Goal: Information Seeking & Learning: Learn about a topic

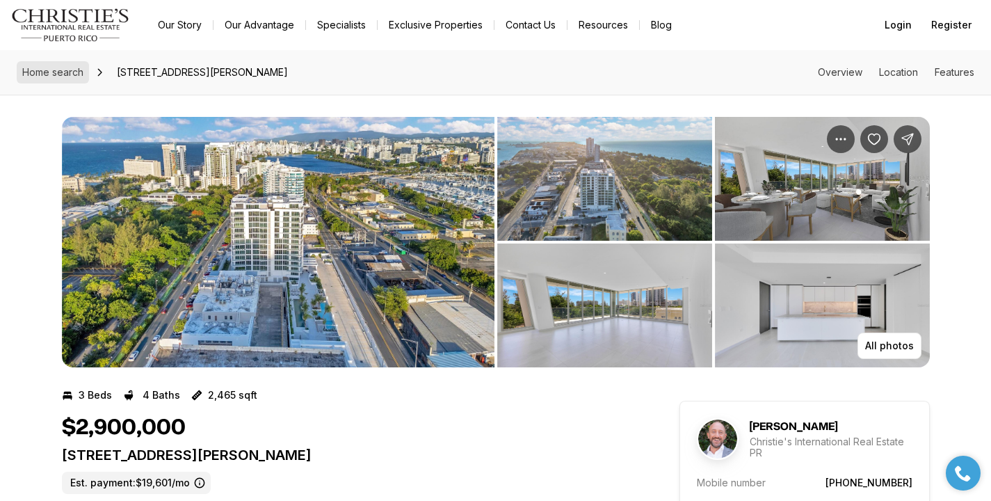
click at [71, 77] on span "Home search" at bounding box center [52, 72] width 61 height 12
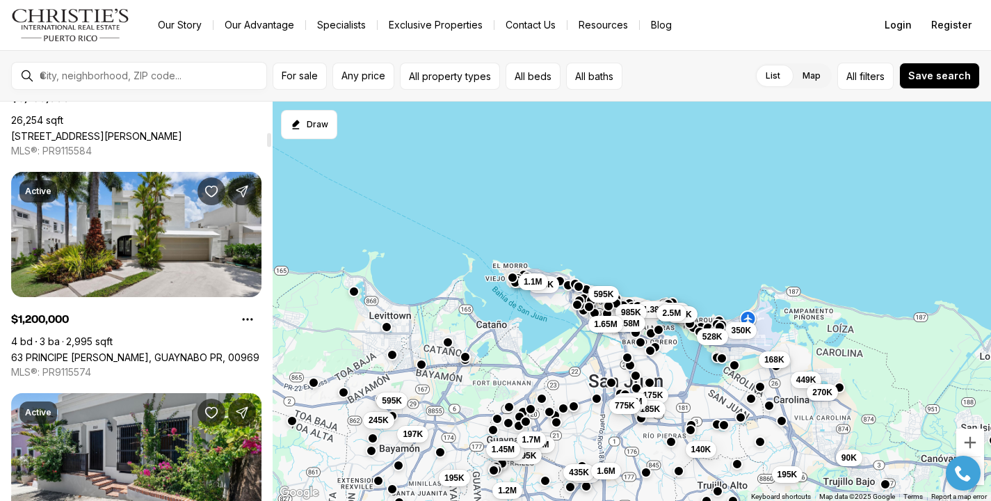
scroll to position [871, 0]
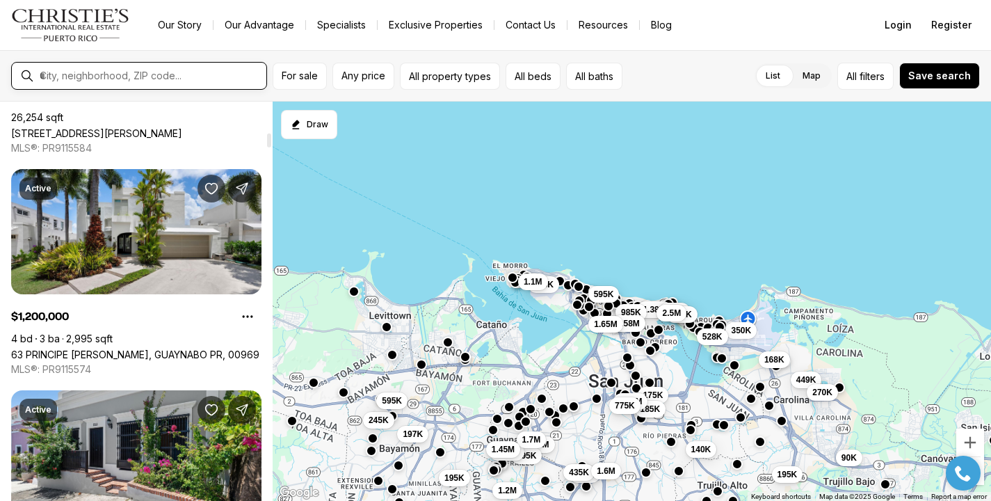
click at [139, 76] on input "text" at bounding box center [150, 76] width 221 height 13
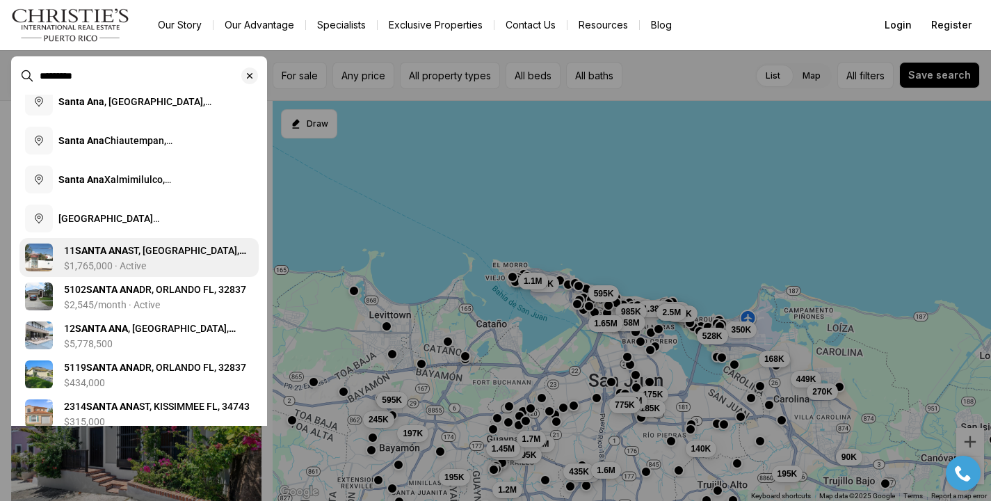
scroll to position [97, 0]
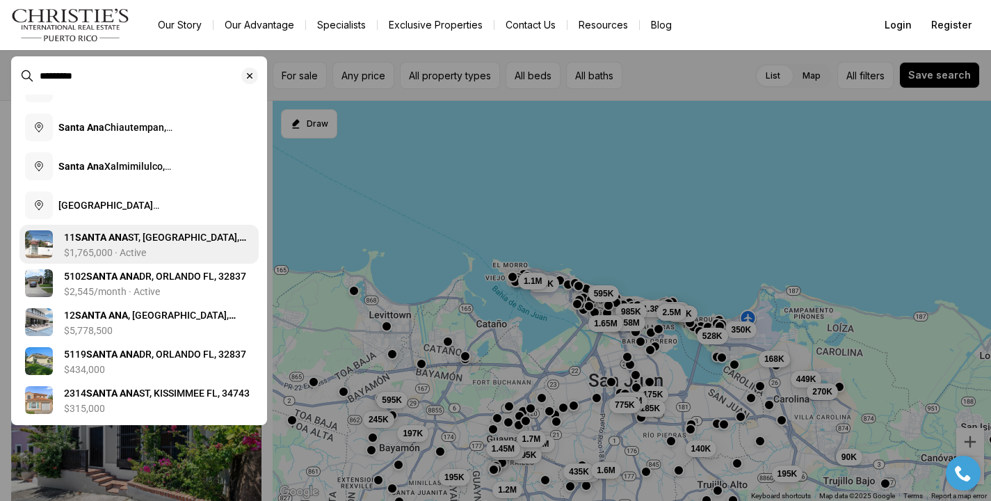
type input "*********"
click at [194, 248] on div "$1,765,000 · Active" at bounding box center [158, 253] width 189 height 11
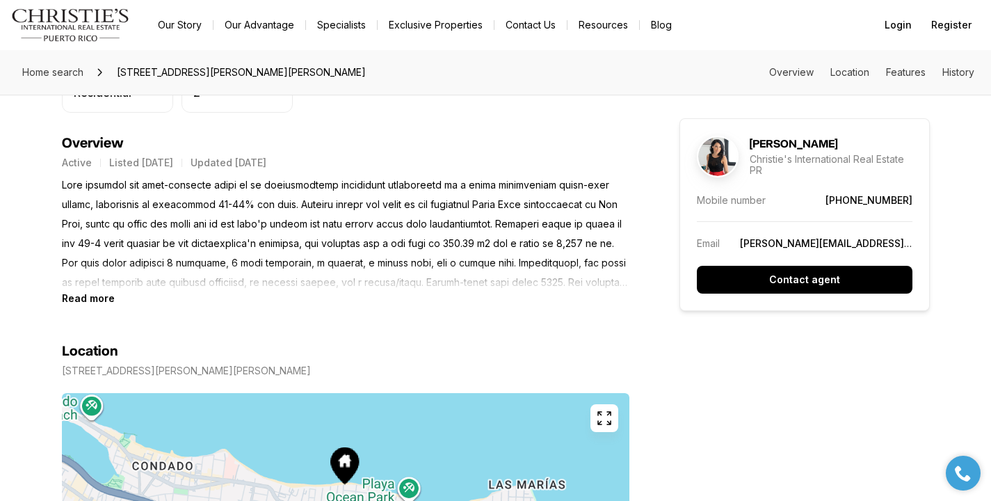
scroll to position [572, 0]
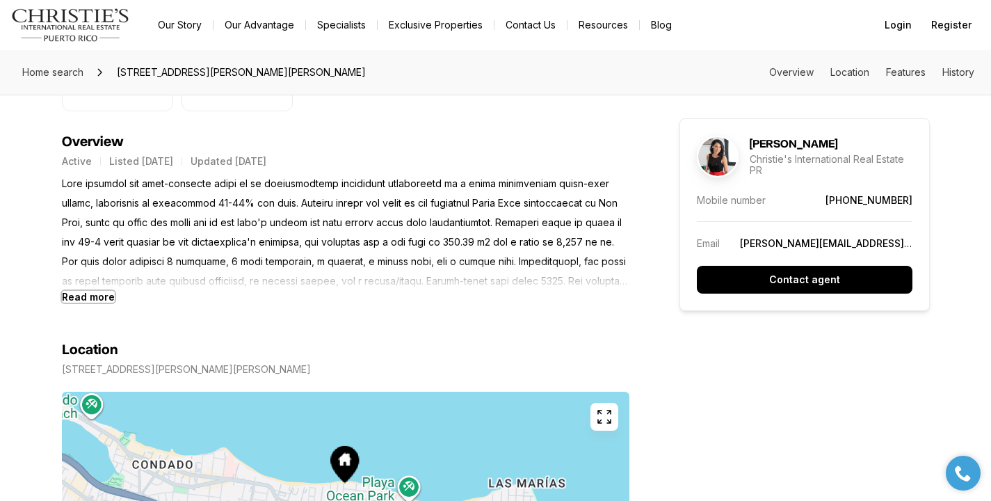
click at [63, 300] on b "Read more" at bounding box center [88, 297] width 53 height 12
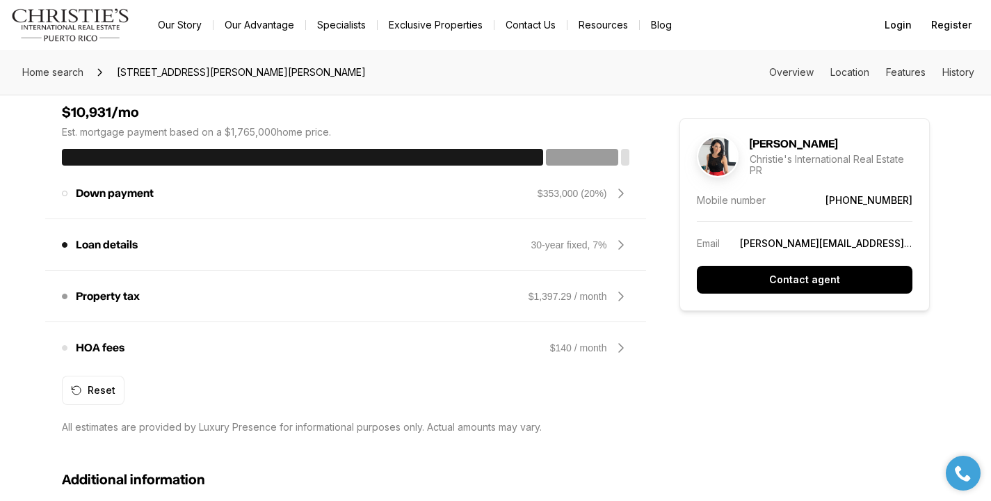
scroll to position [1382, 0]
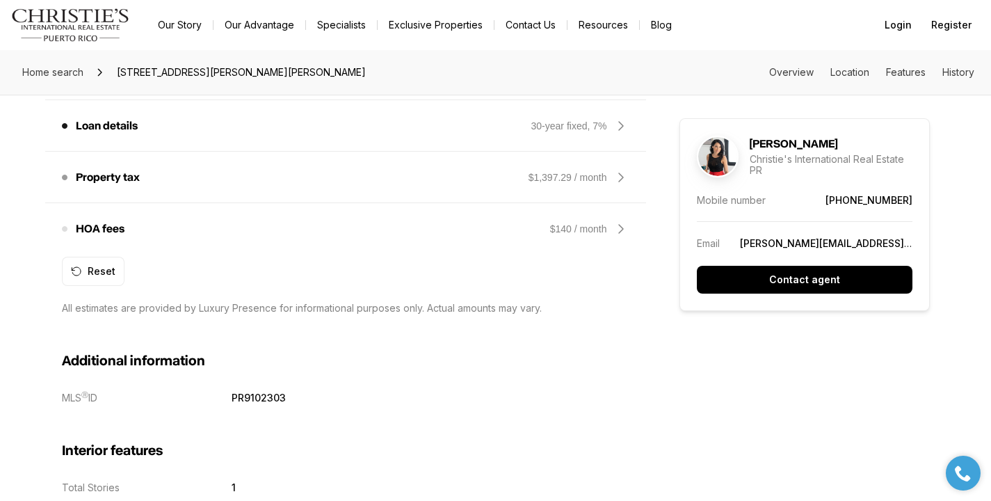
drag, startPoint x: 293, startPoint y: 399, endPoint x: 231, endPoint y: 397, distance: 62.6
click at [230, 397] on div "MLS Ⓡ ID PR9102303" at bounding box center [345, 397] width 567 height 12
copy div "PR9102303"
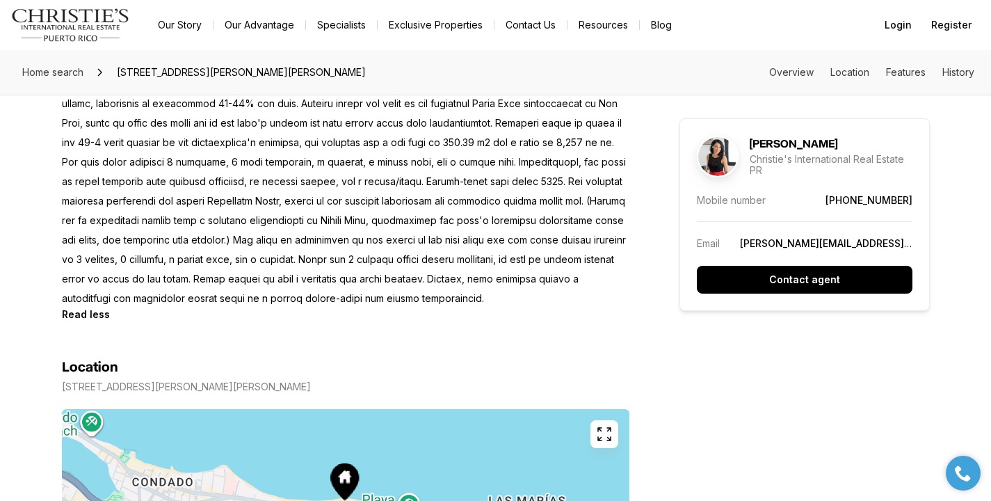
scroll to position [0, 0]
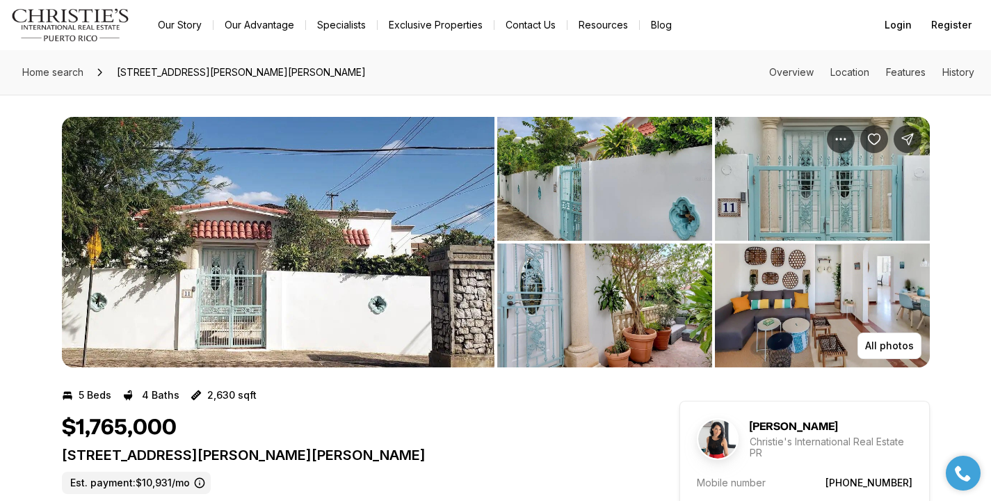
click at [900, 308] on img "View image gallery" at bounding box center [822, 305] width 215 height 124
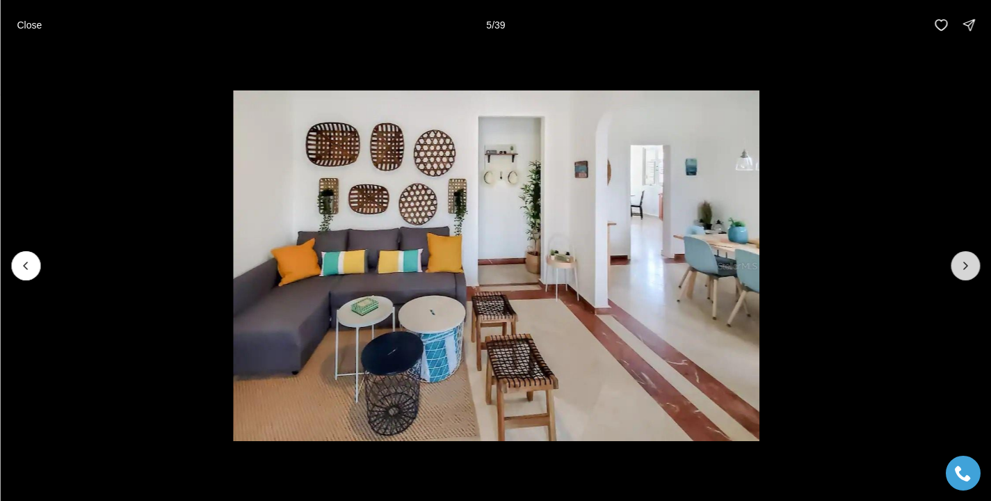
click at [962, 275] on button "Next slide" at bounding box center [964, 265] width 29 height 29
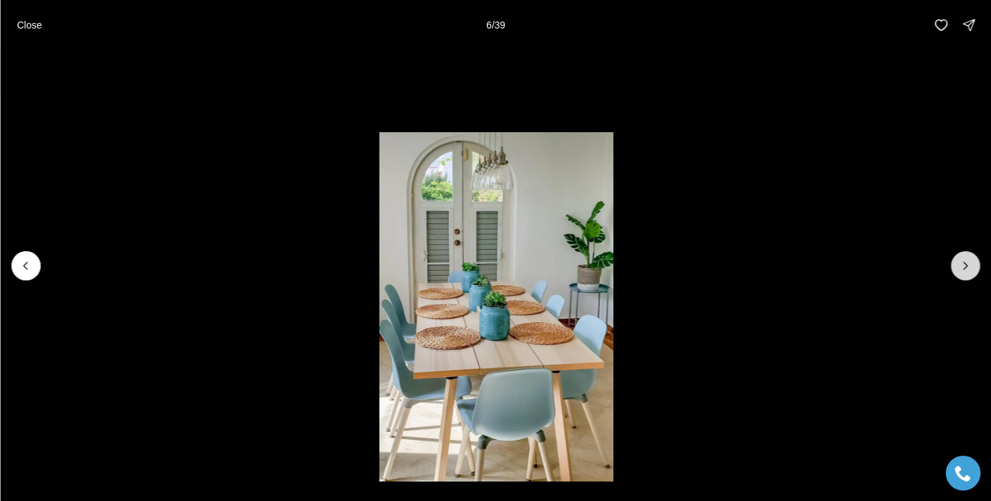
click at [962, 275] on button "Next slide" at bounding box center [964, 265] width 29 height 29
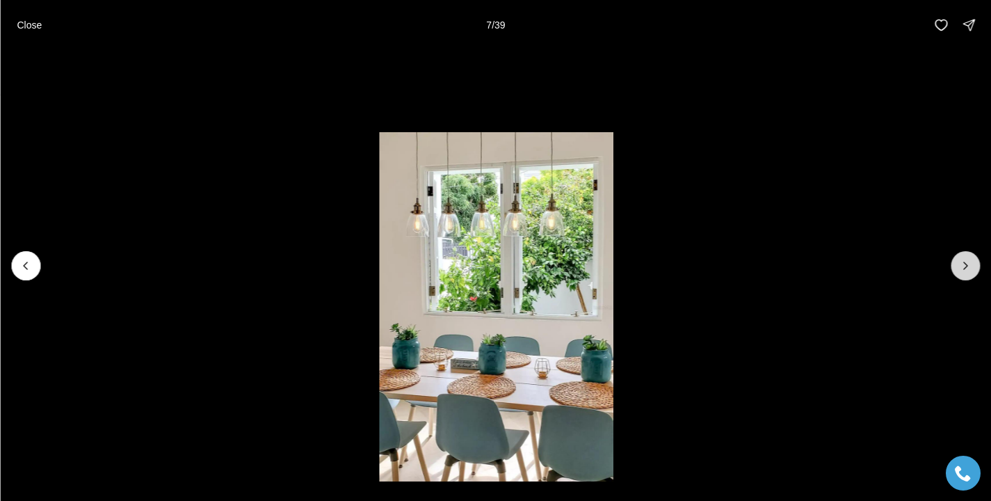
click at [962, 275] on button "Next slide" at bounding box center [964, 265] width 29 height 29
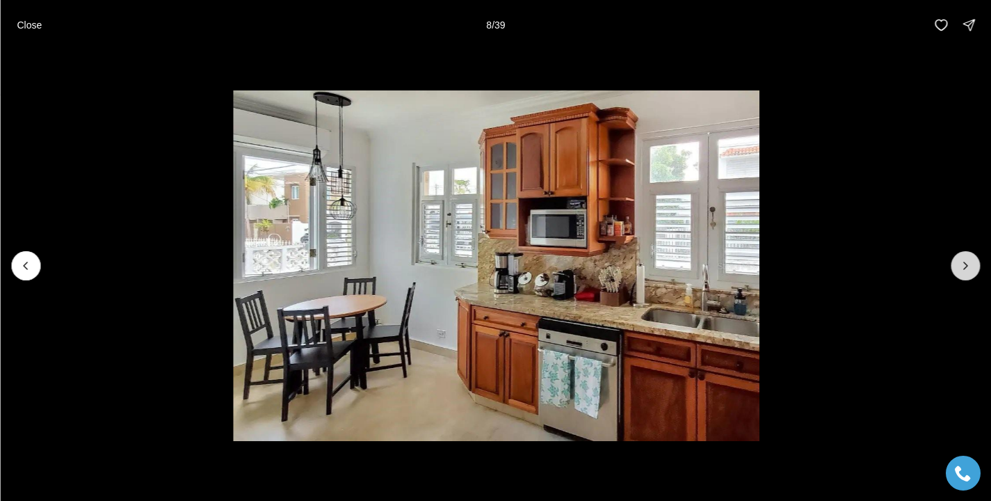
click at [962, 275] on button "Next slide" at bounding box center [964, 265] width 29 height 29
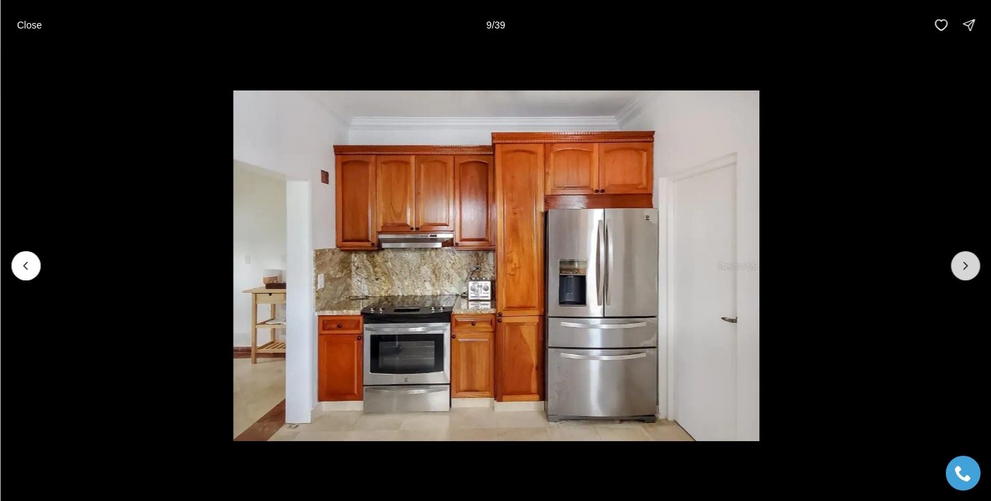
click at [962, 275] on button "Next slide" at bounding box center [964, 265] width 29 height 29
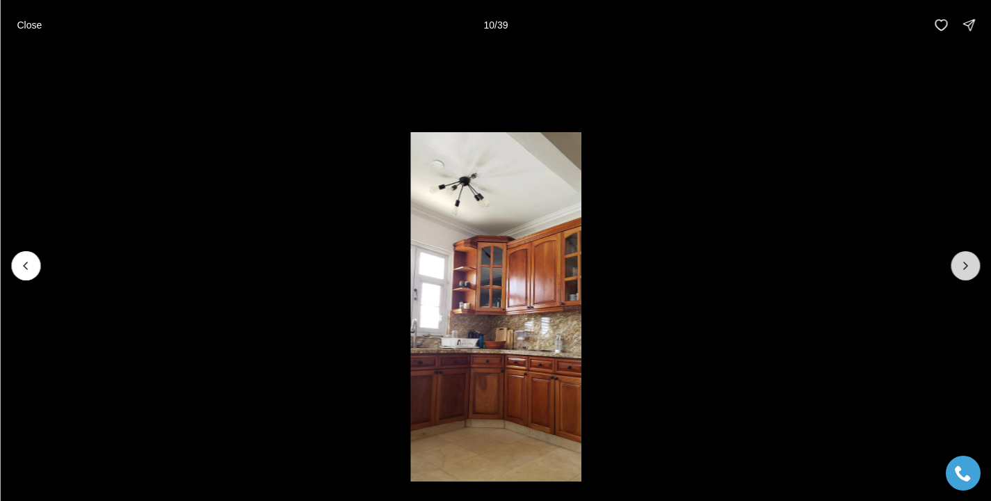
click at [962, 275] on button "Next slide" at bounding box center [964, 265] width 29 height 29
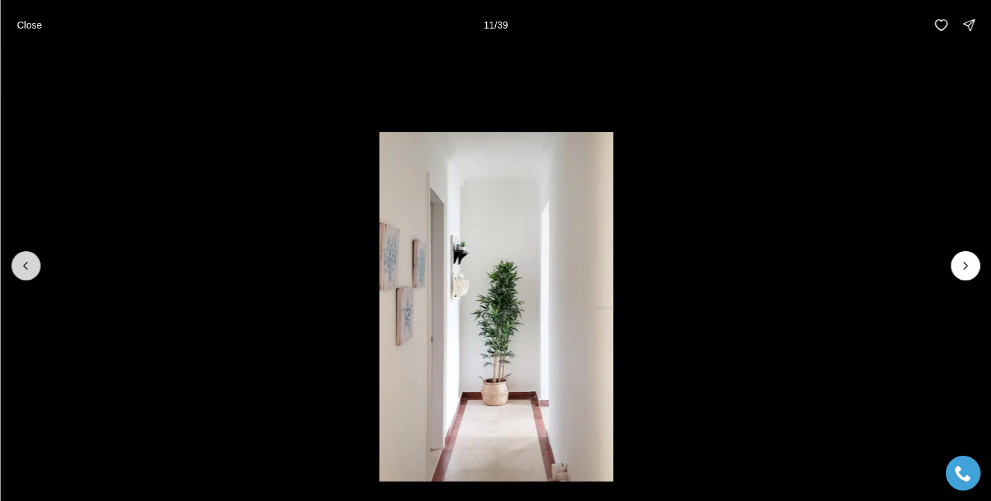
click at [19, 270] on icon "Previous slide" at bounding box center [26, 266] width 14 height 14
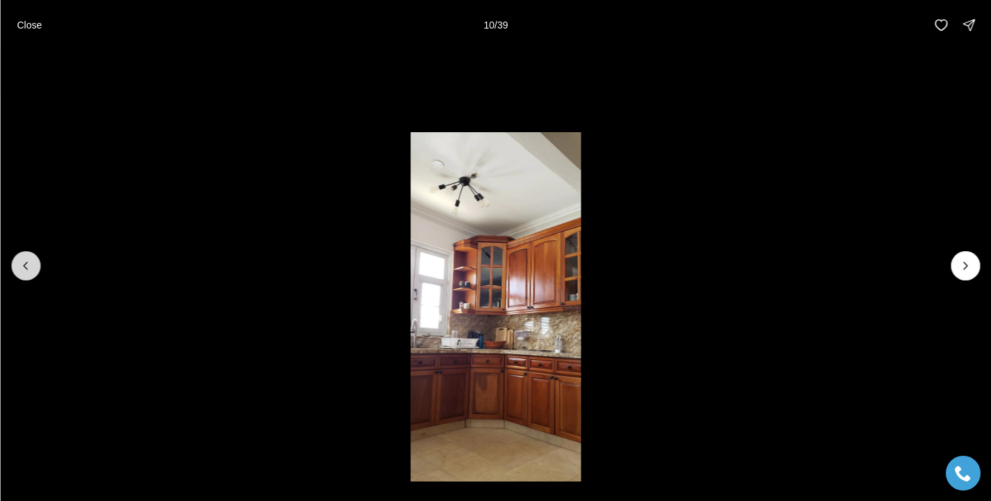
click at [19, 270] on icon "Previous slide" at bounding box center [26, 266] width 14 height 14
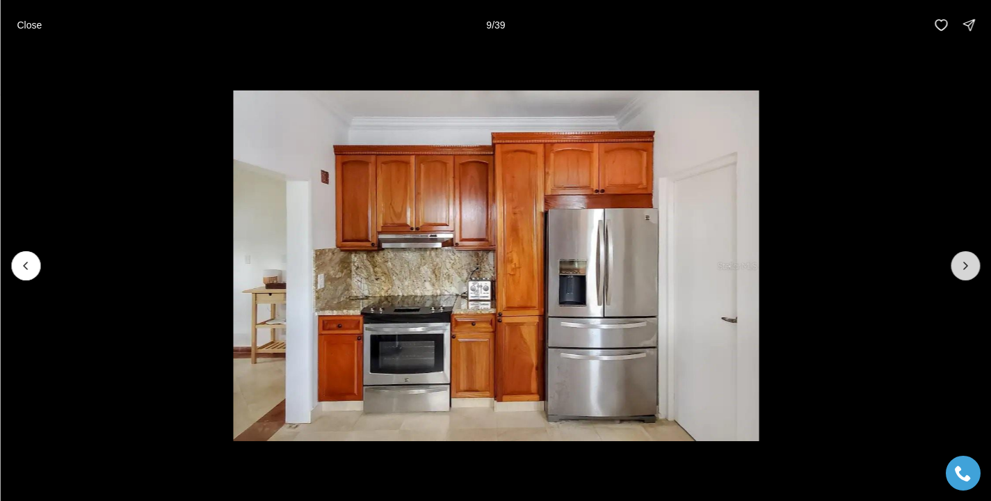
click at [964, 268] on icon "Next slide" at bounding box center [965, 265] width 3 height 7
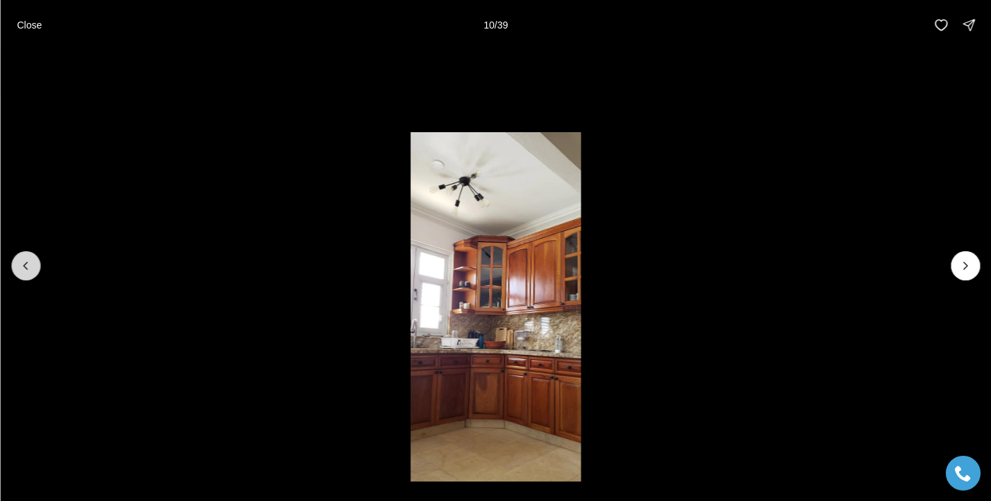
click at [24, 260] on icon "Previous slide" at bounding box center [26, 266] width 14 height 14
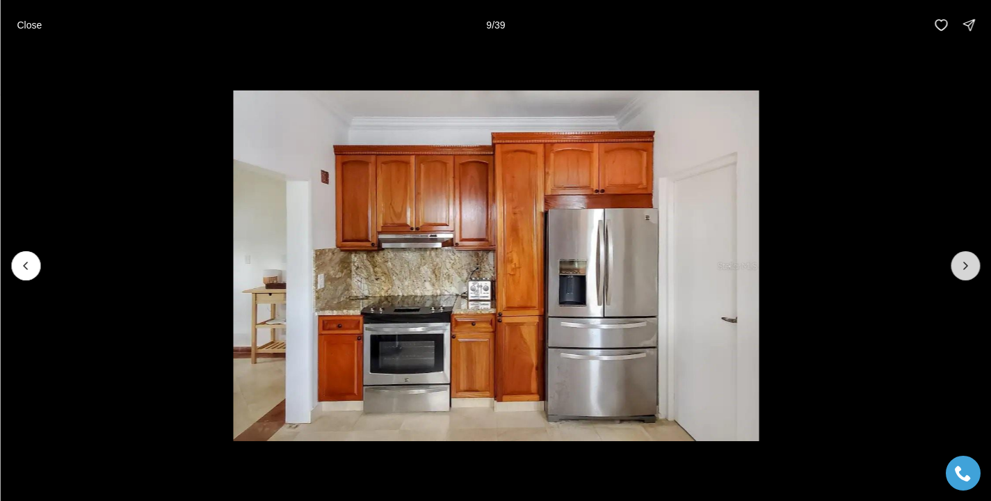
click at [965, 263] on icon "Next slide" at bounding box center [965, 266] width 14 height 14
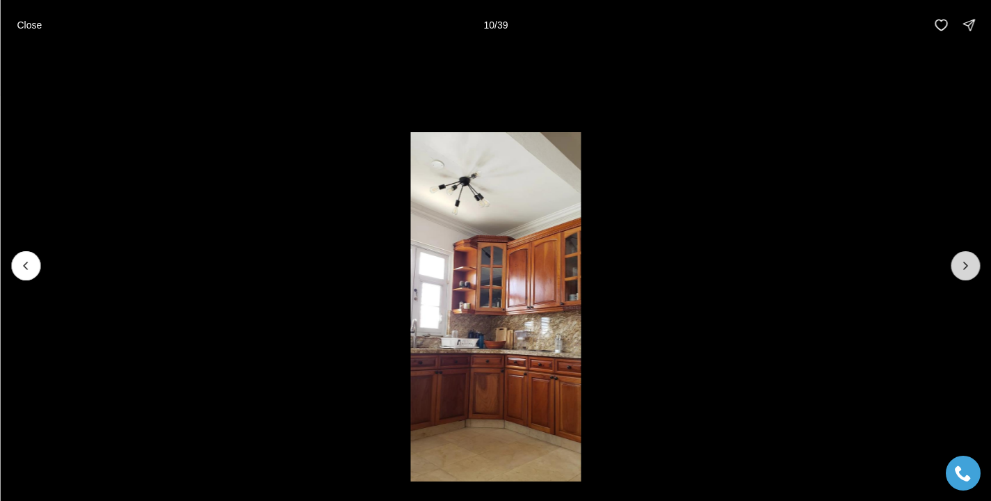
click at [964, 266] on icon "Next slide" at bounding box center [965, 266] width 14 height 14
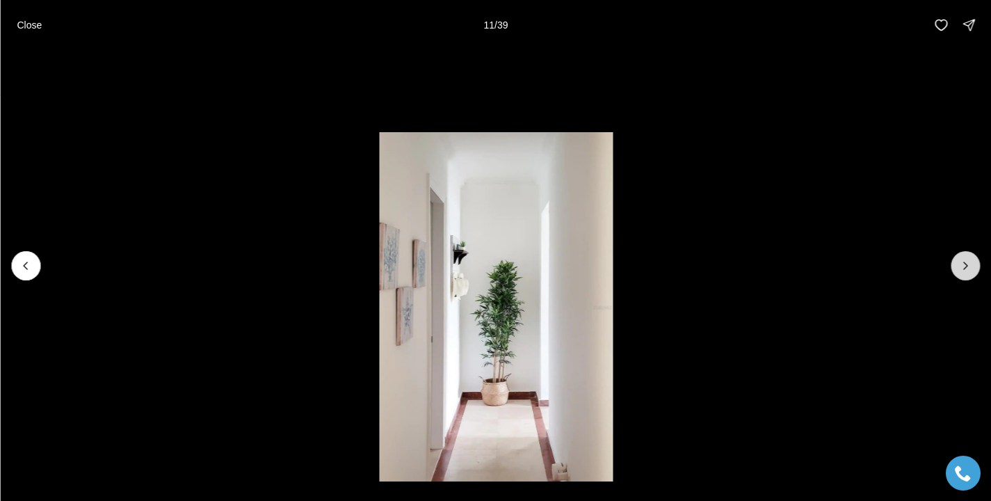
click at [964, 266] on icon "Next slide" at bounding box center [965, 266] width 14 height 14
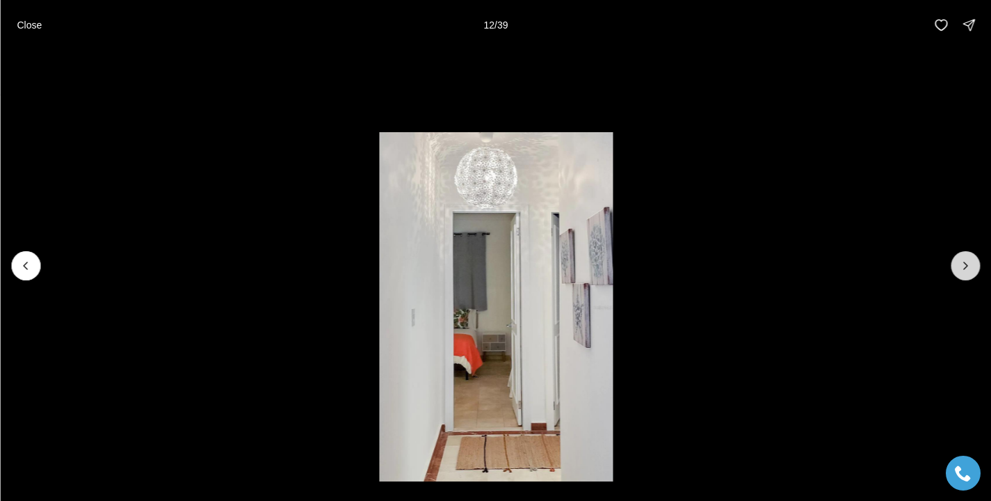
click at [964, 266] on icon "Next slide" at bounding box center [965, 266] width 14 height 14
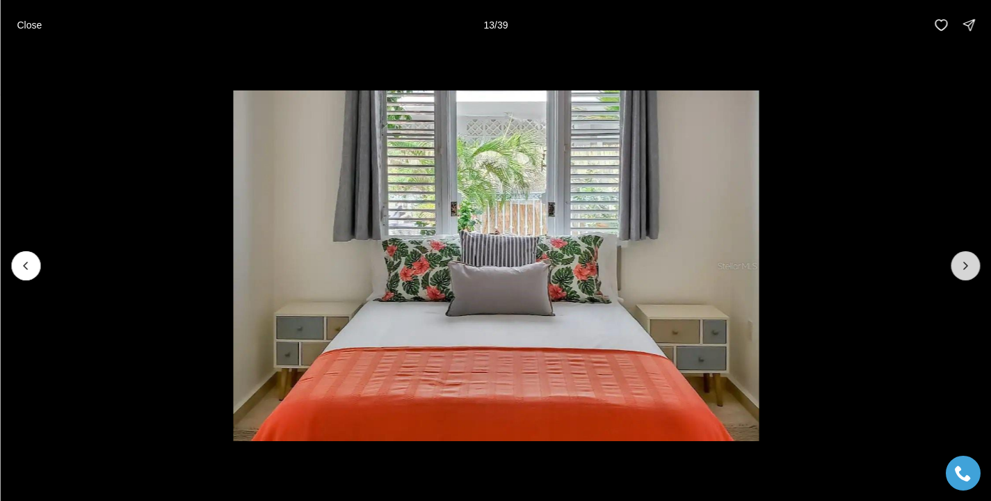
click at [964, 266] on icon "Next slide" at bounding box center [965, 266] width 14 height 14
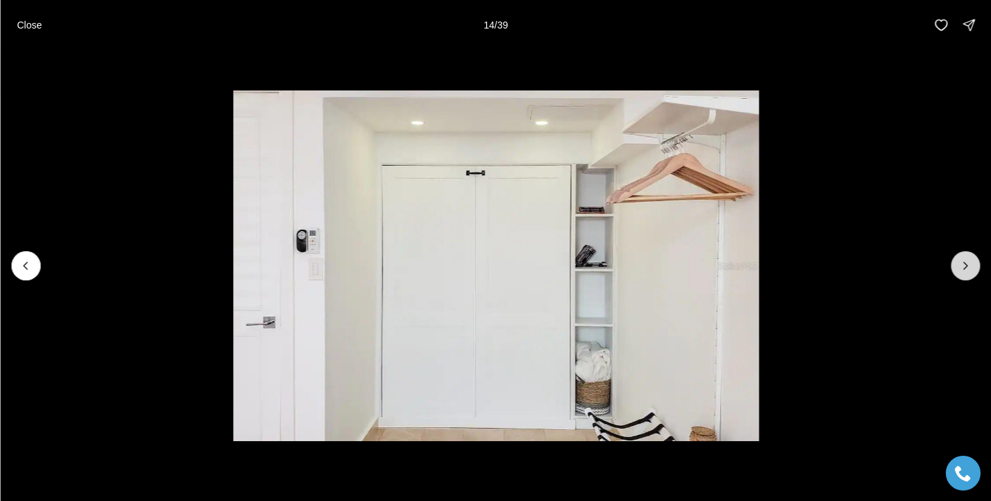
click at [964, 266] on icon "Next slide" at bounding box center [965, 266] width 14 height 14
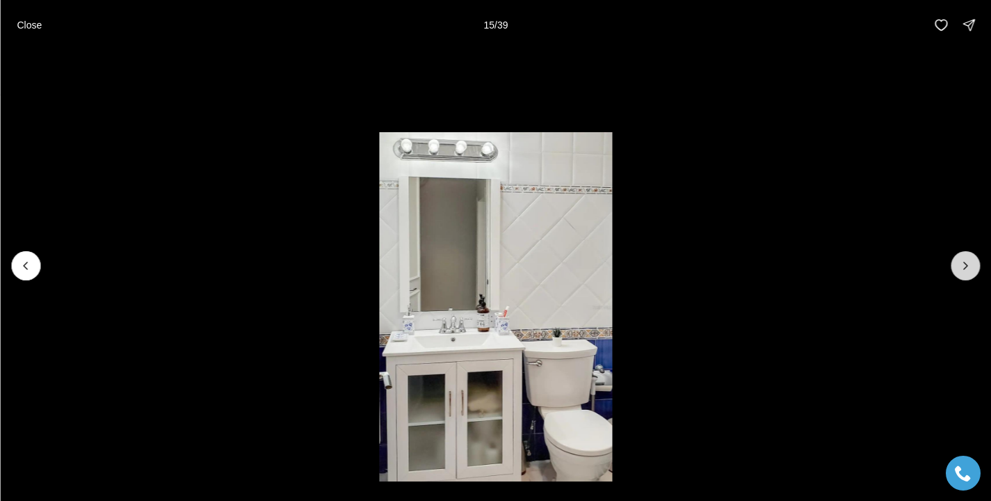
click at [964, 266] on icon "Next slide" at bounding box center [965, 266] width 14 height 14
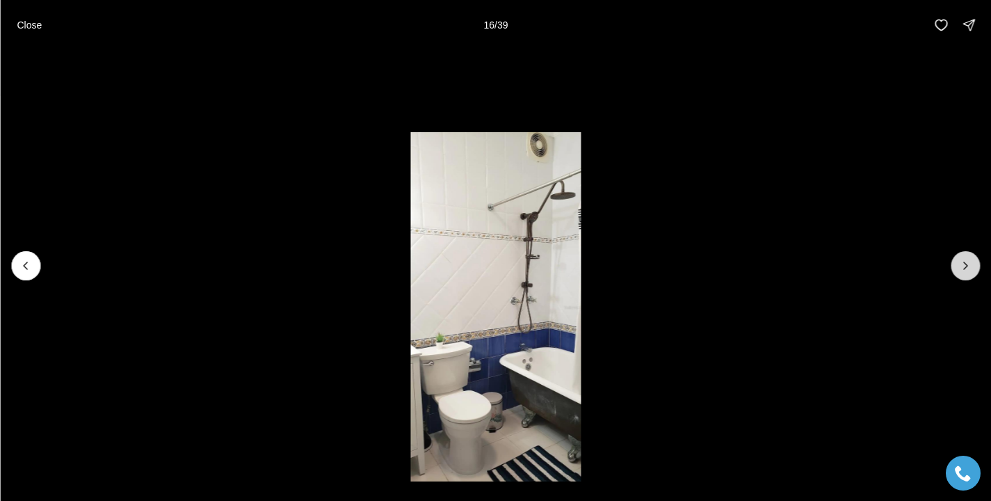
click at [964, 266] on icon "Next slide" at bounding box center [965, 266] width 14 height 14
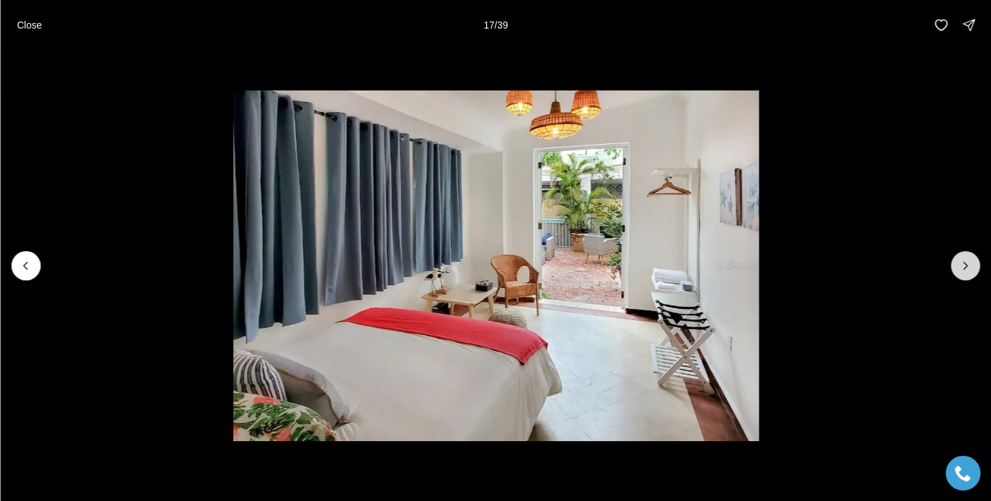
click at [964, 266] on icon "Next slide" at bounding box center [965, 266] width 14 height 14
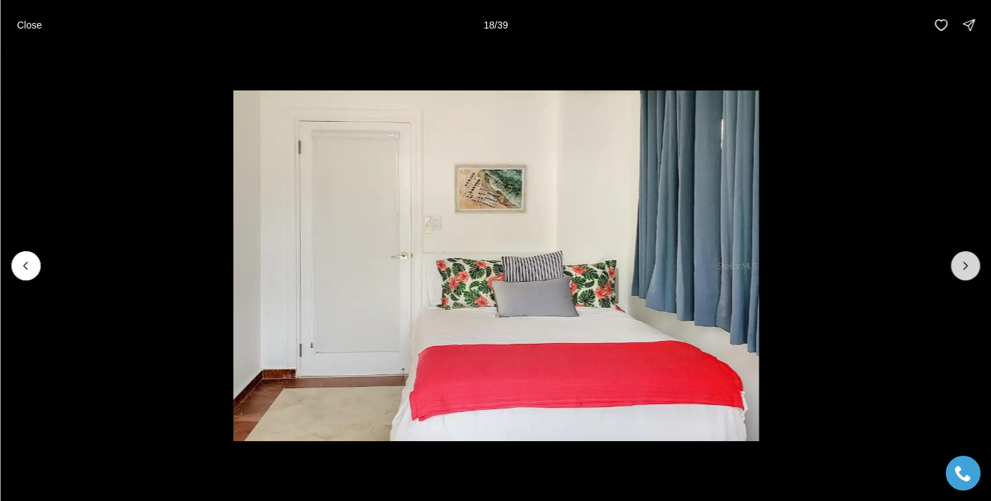
click at [964, 266] on icon "Next slide" at bounding box center [965, 266] width 14 height 14
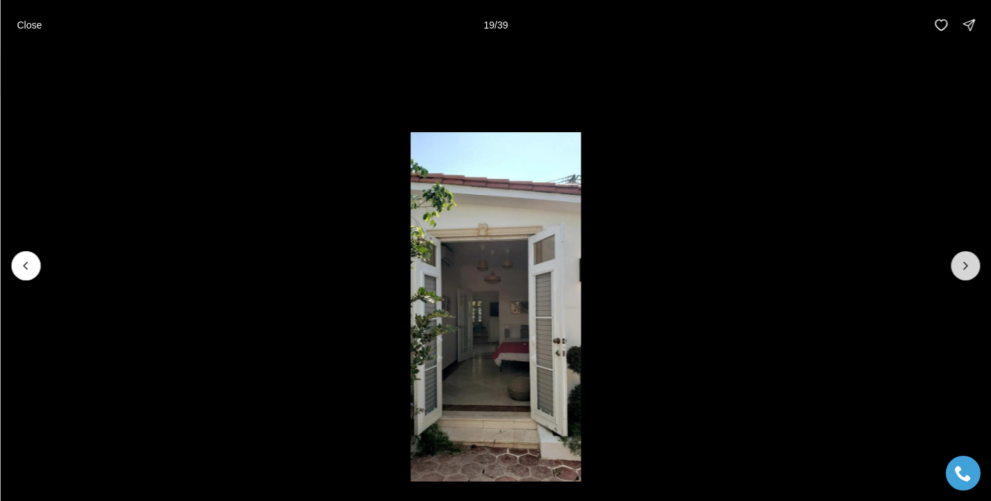
click at [964, 266] on icon "Next slide" at bounding box center [965, 266] width 14 height 14
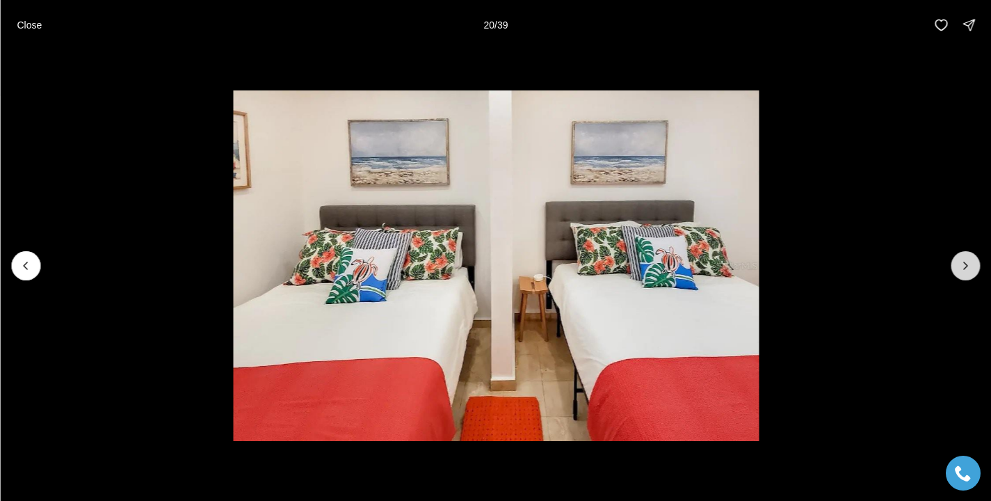
click at [964, 266] on icon "Next slide" at bounding box center [965, 266] width 14 height 14
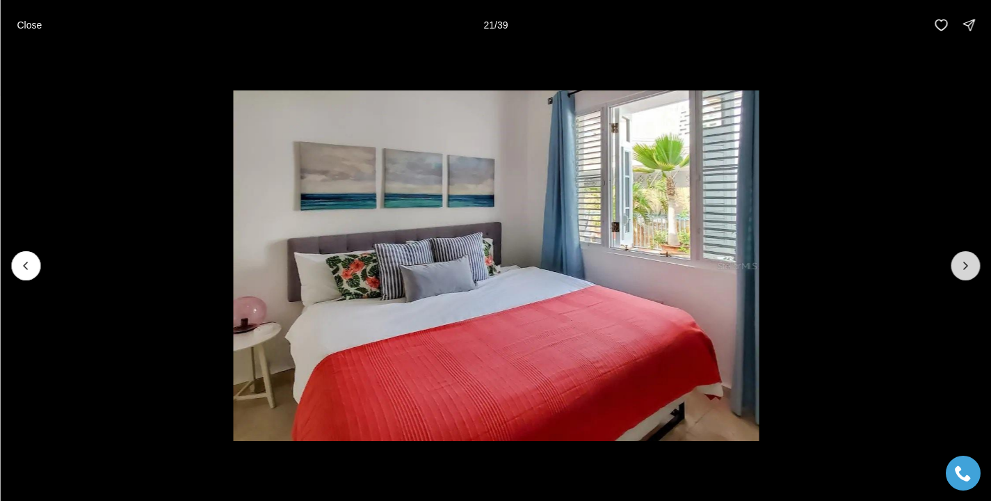
click at [964, 266] on icon "Next slide" at bounding box center [965, 266] width 14 height 14
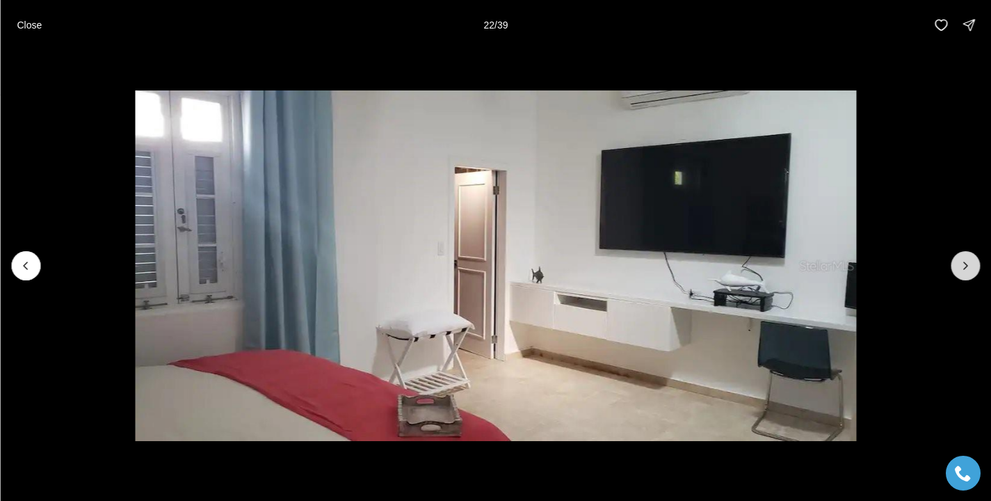
click at [964, 266] on icon "Next slide" at bounding box center [965, 266] width 14 height 14
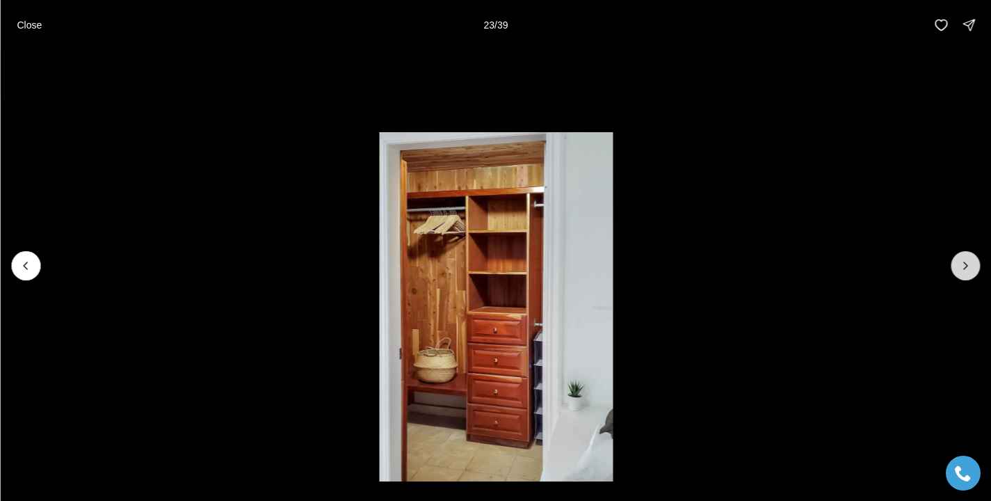
click at [964, 266] on icon "Next slide" at bounding box center [965, 266] width 14 height 14
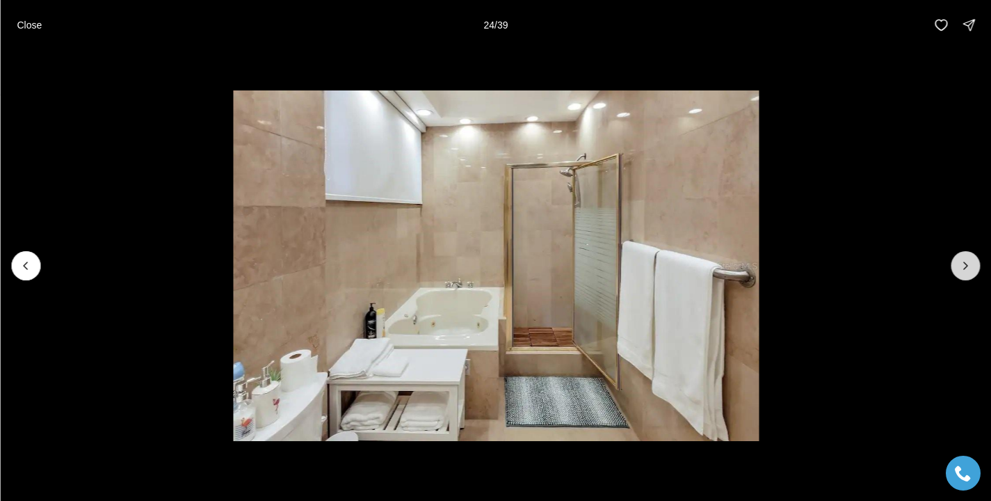
click at [964, 266] on icon "Next slide" at bounding box center [965, 266] width 14 height 14
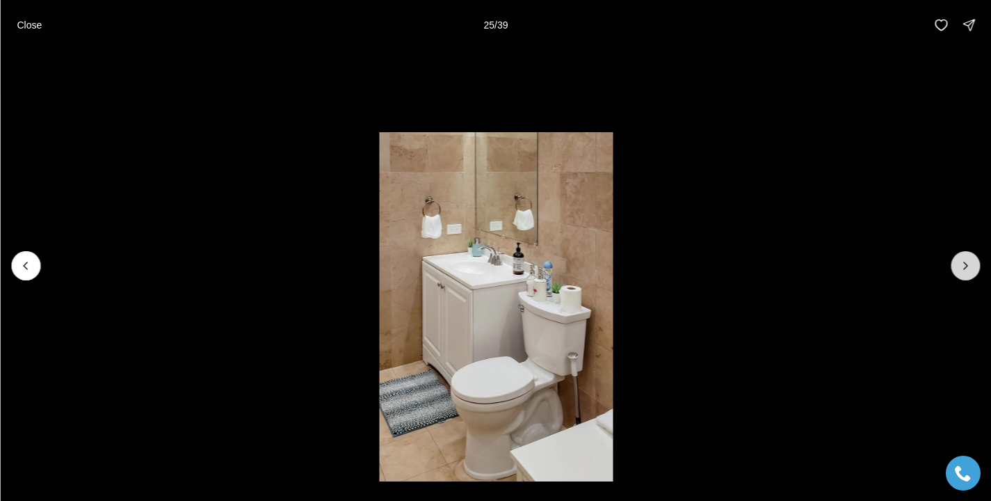
click at [964, 266] on icon "Next slide" at bounding box center [965, 266] width 14 height 14
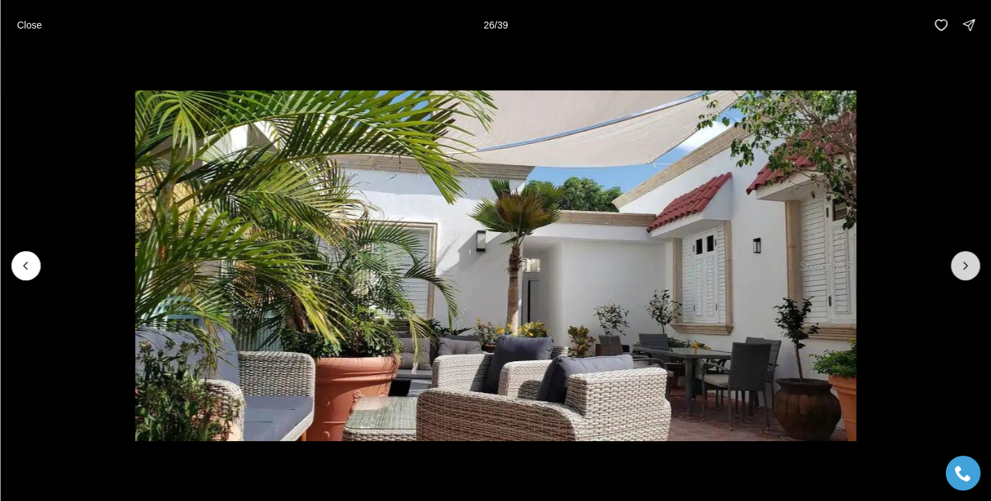
click at [964, 266] on icon "Next slide" at bounding box center [965, 266] width 14 height 14
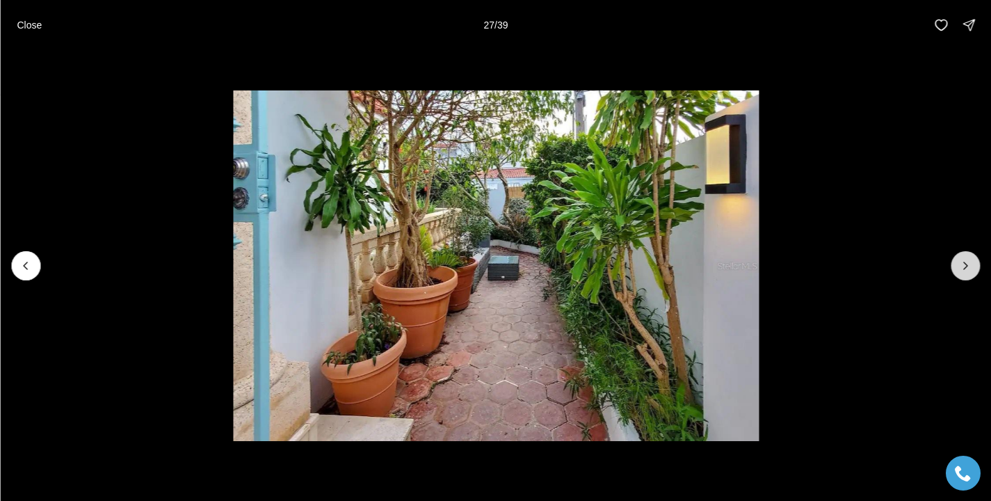
click at [964, 266] on icon "Next slide" at bounding box center [965, 266] width 14 height 14
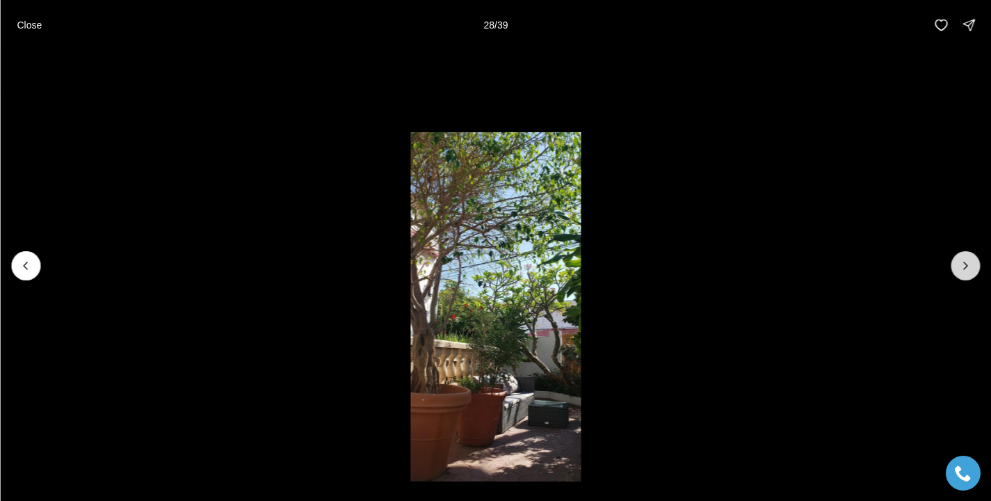
click at [964, 267] on icon "Next slide" at bounding box center [965, 266] width 14 height 14
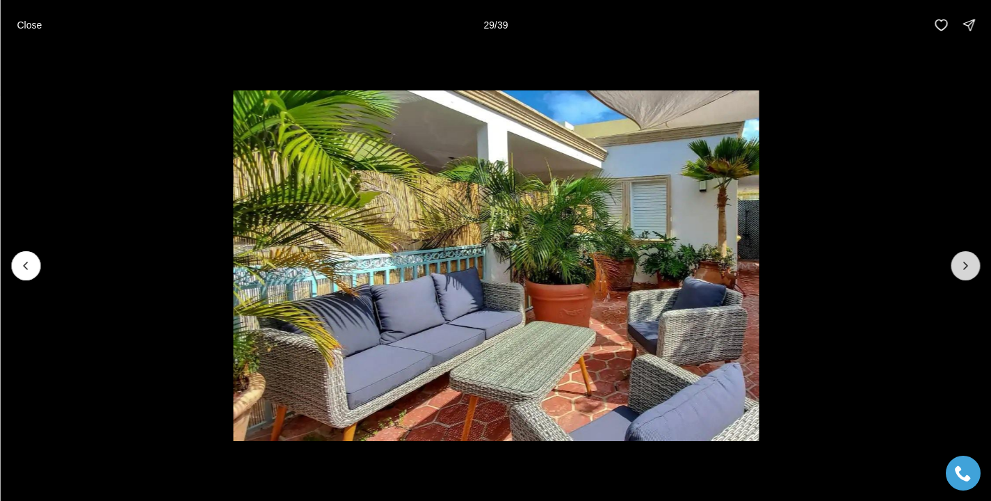
click at [964, 266] on icon "Next slide" at bounding box center [965, 266] width 14 height 14
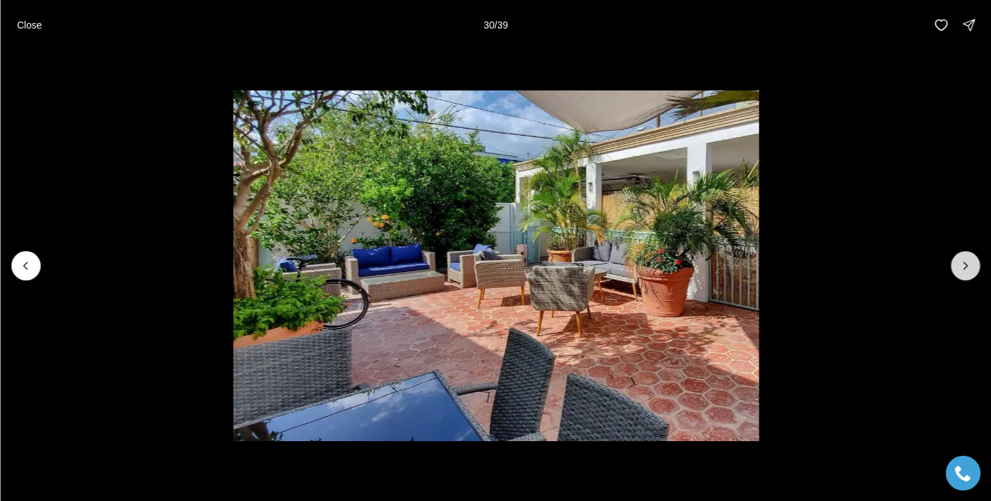
click at [963, 266] on icon "Next slide" at bounding box center [965, 266] width 14 height 14
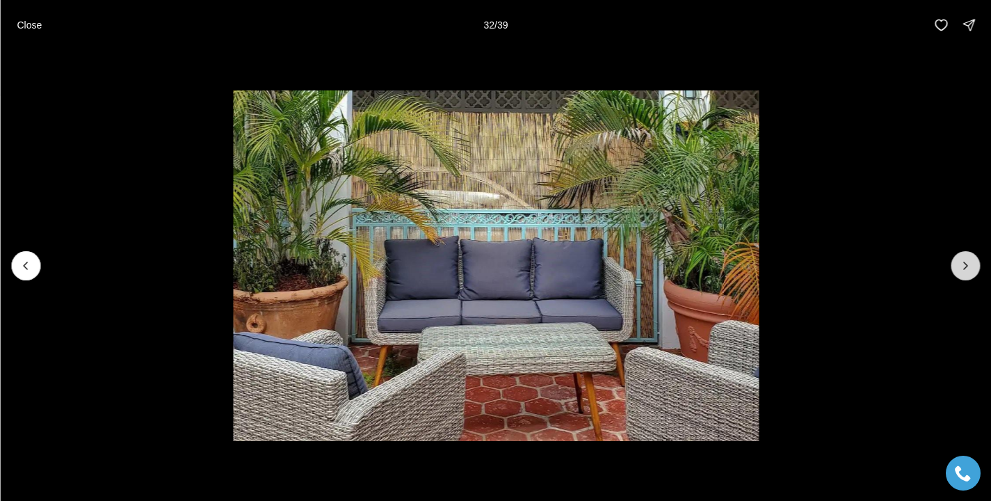
click at [963, 266] on icon "Next slide" at bounding box center [965, 266] width 14 height 14
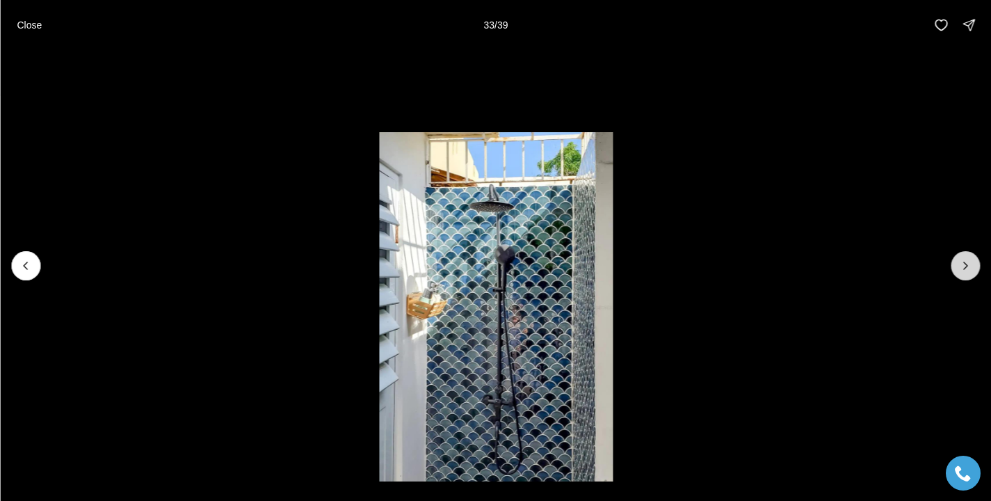
click at [964, 267] on icon "Next slide" at bounding box center [965, 266] width 14 height 14
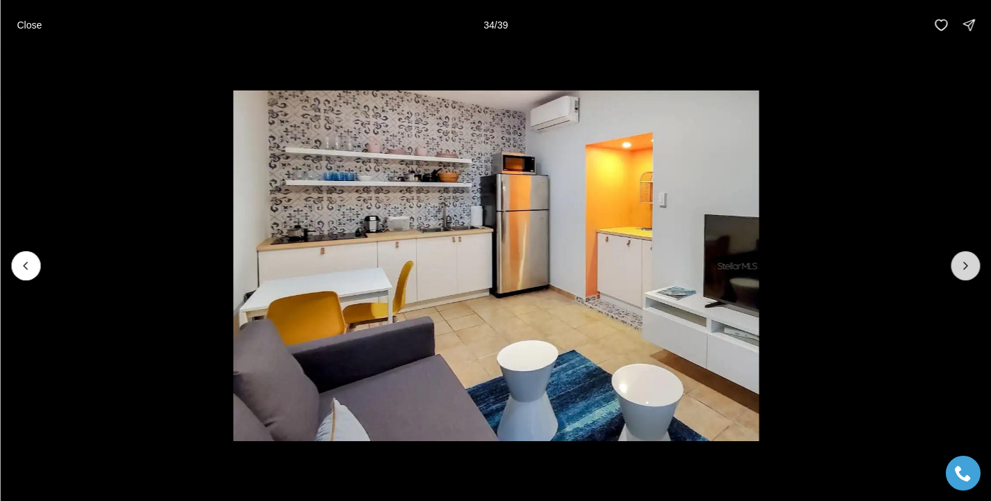
click at [964, 268] on icon "Next slide" at bounding box center [965, 265] width 3 height 7
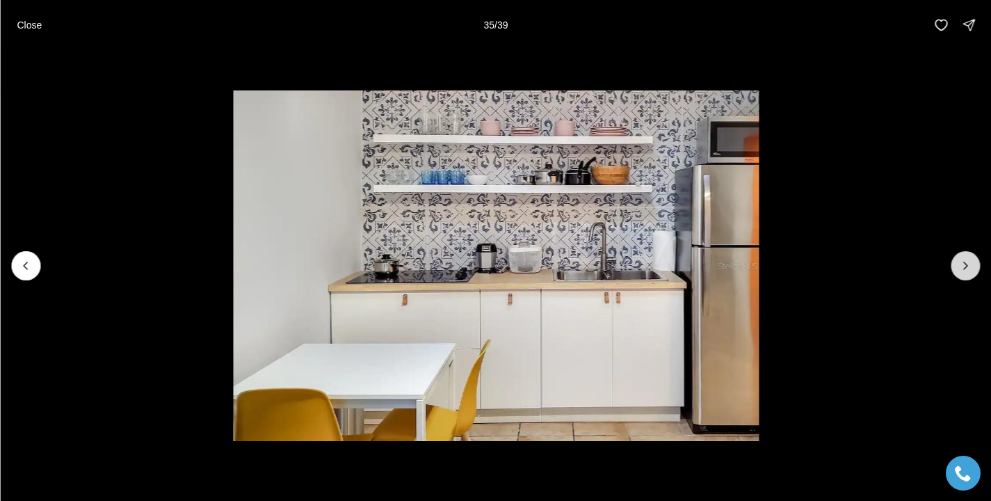
click at [965, 266] on icon "Next slide" at bounding box center [965, 265] width 3 height 7
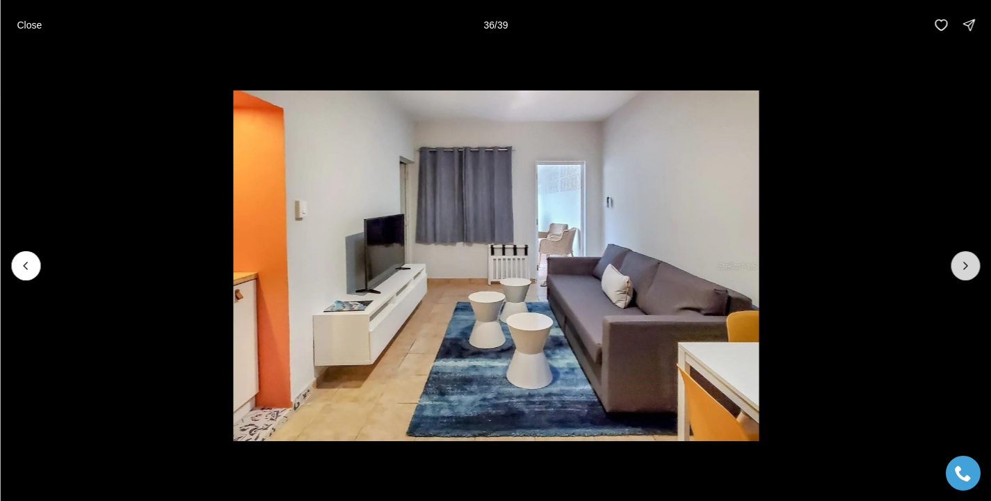
click at [965, 266] on icon "Next slide" at bounding box center [965, 265] width 3 height 7
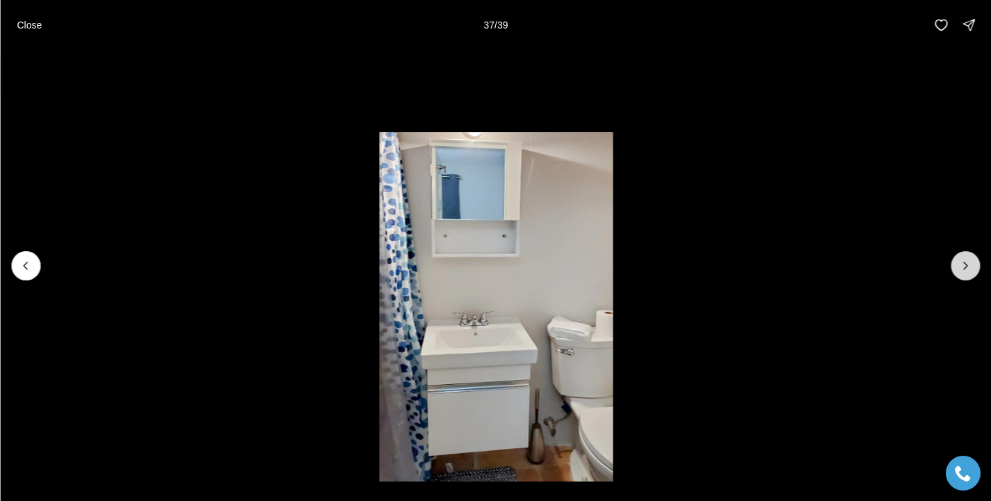
click at [965, 266] on icon "Next slide" at bounding box center [965, 265] width 3 height 7
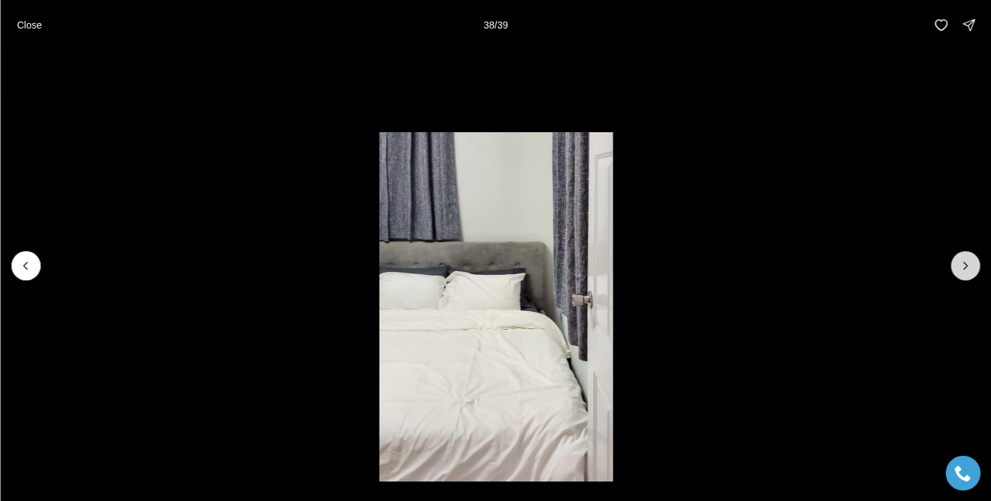
click at [965, 266] on icon "Next slide" at bounding box center [965, 265] width 3 height 7
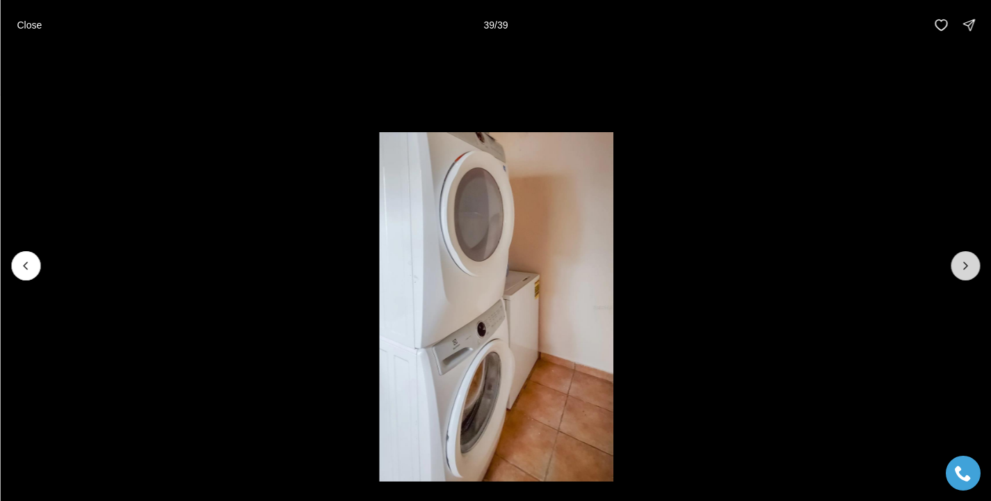
click at [965, 266] on div at bounding box center [964, 265] width 29 height 29
click at [26, 29] on p "Close" at bounding box center [29, 24] width 25 height 11
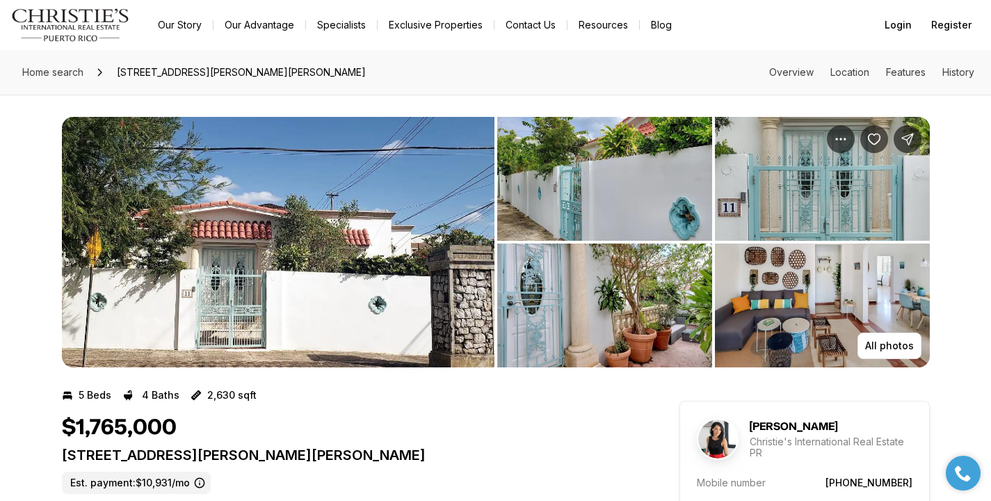
click at [784, 346] on img "View image gallery" at bounding box center [822, 305] width 215 height 124
